Goal: Task Accomplishment & Management: Manage account settings

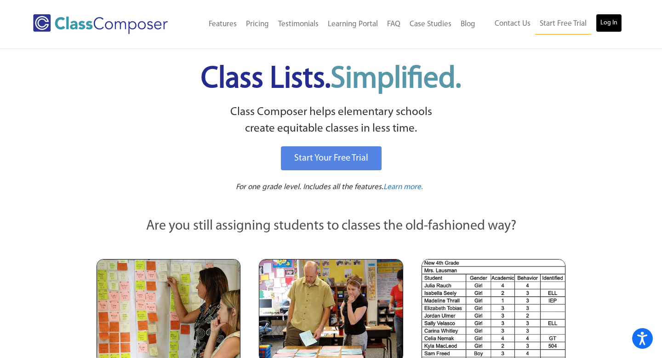
click at [611, 23] on link "Log In" at bounding box center [609, 23] width 26 height 18
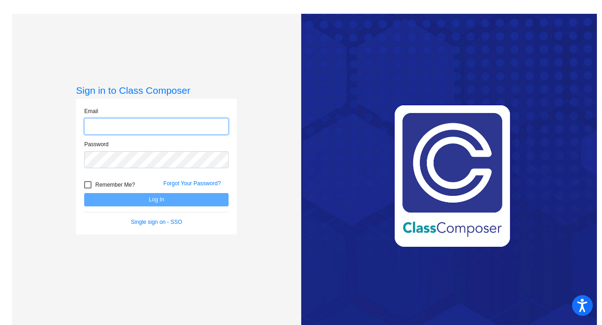
type input "abagley@chillicotheschools.org"
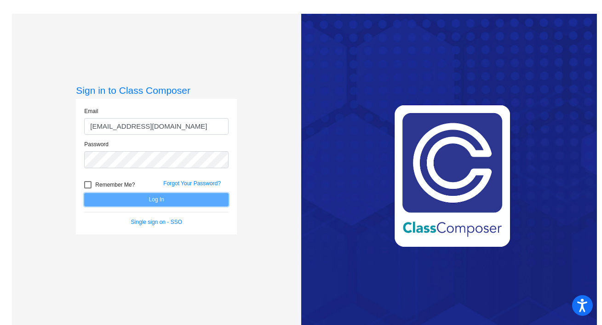
click at [147, 200] on button "Log In" at bounding box center [156, 199] width 144 height 13
